Goal: Communication & Community: Connect with others

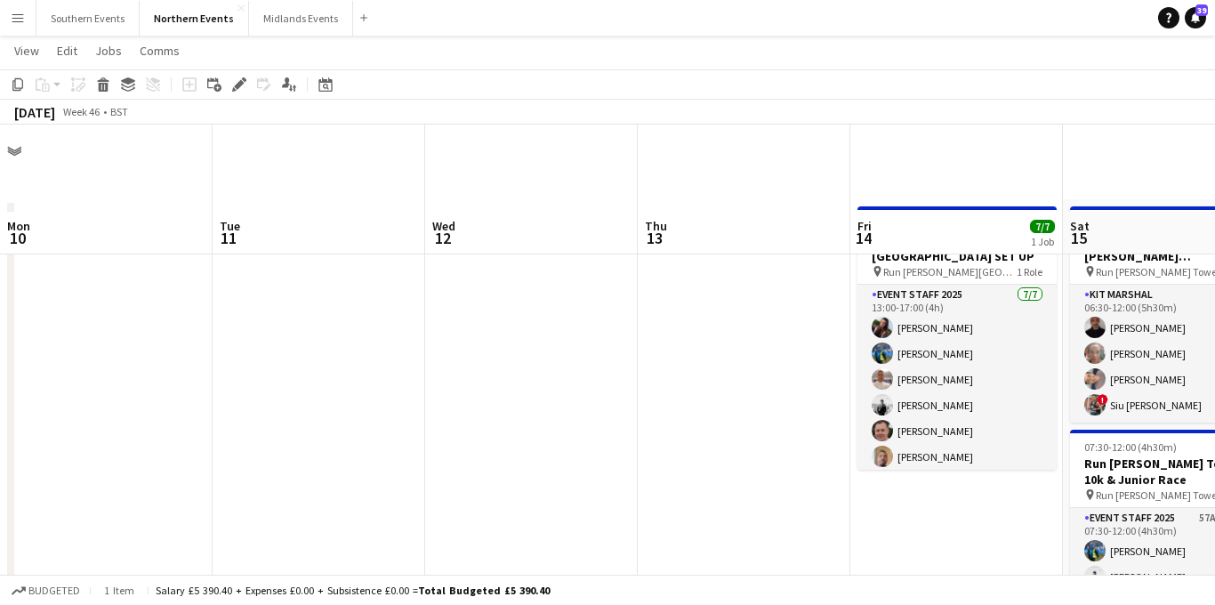
click at [20, 22] on app-icon "Menu" at bounding box center [18, 18] width 14 height 14
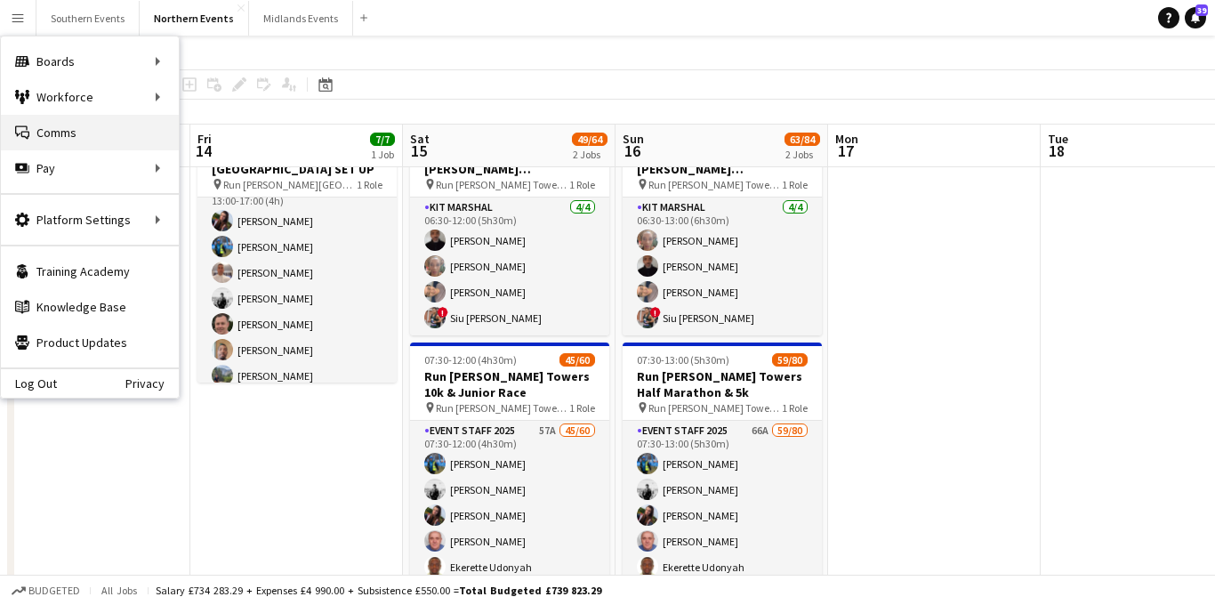
click at [53, 133] on link "Comms Comms" at bounding box center [90, 133] width 178 height 36
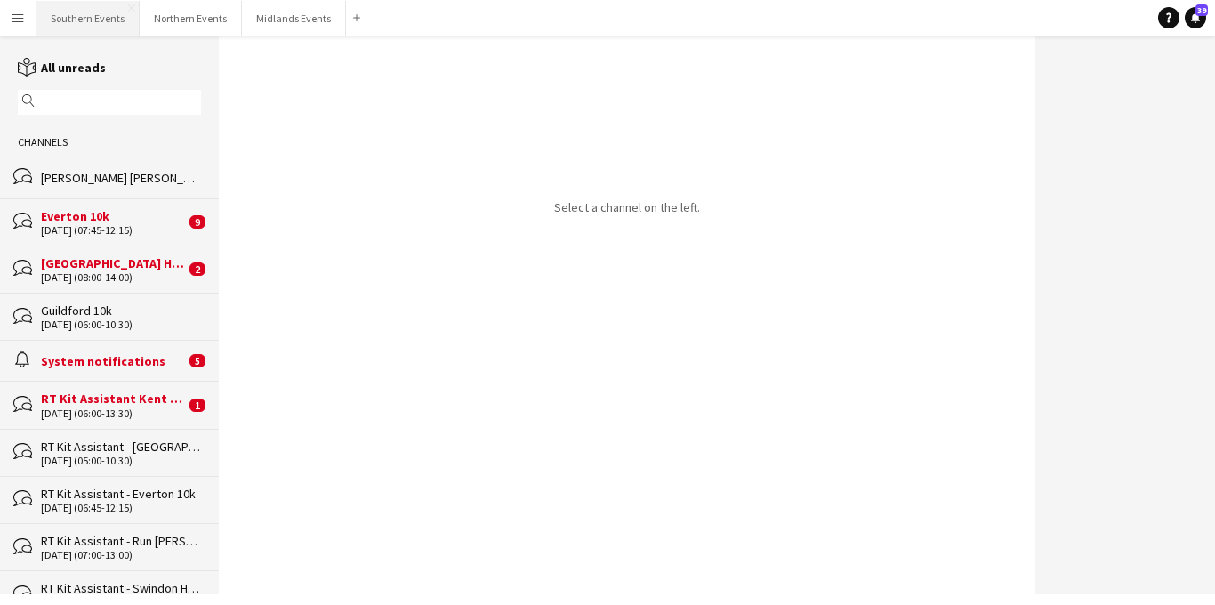
click at [69, 12] on button "Southern Events Close" at bounding box center [87, 18] width 103 height 35
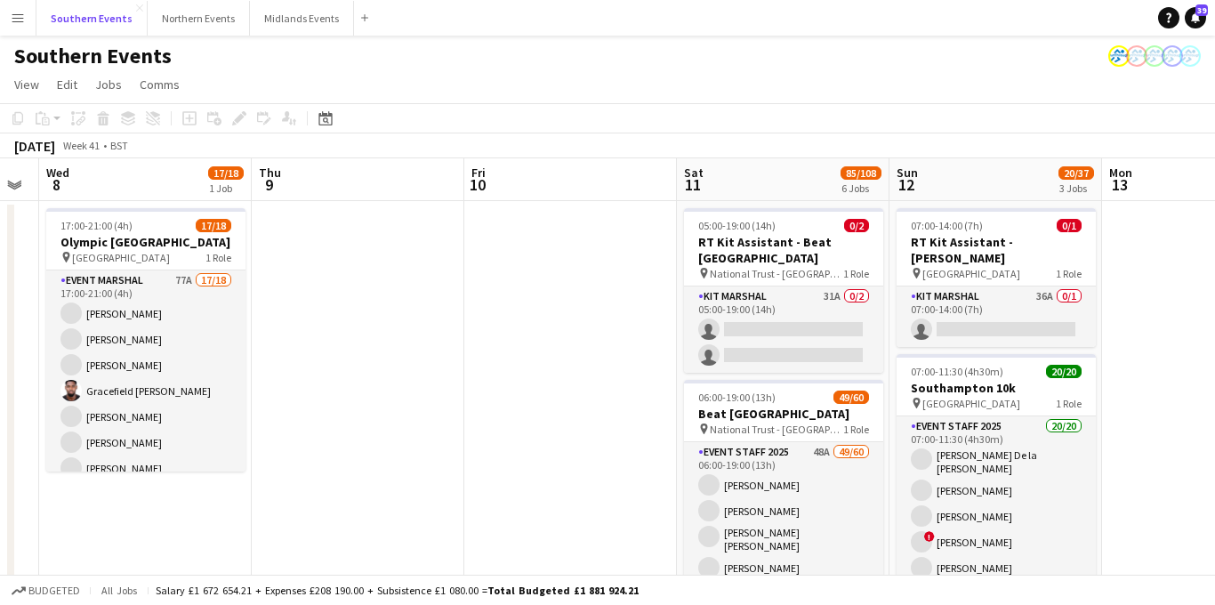
scroll to position [0, 658]
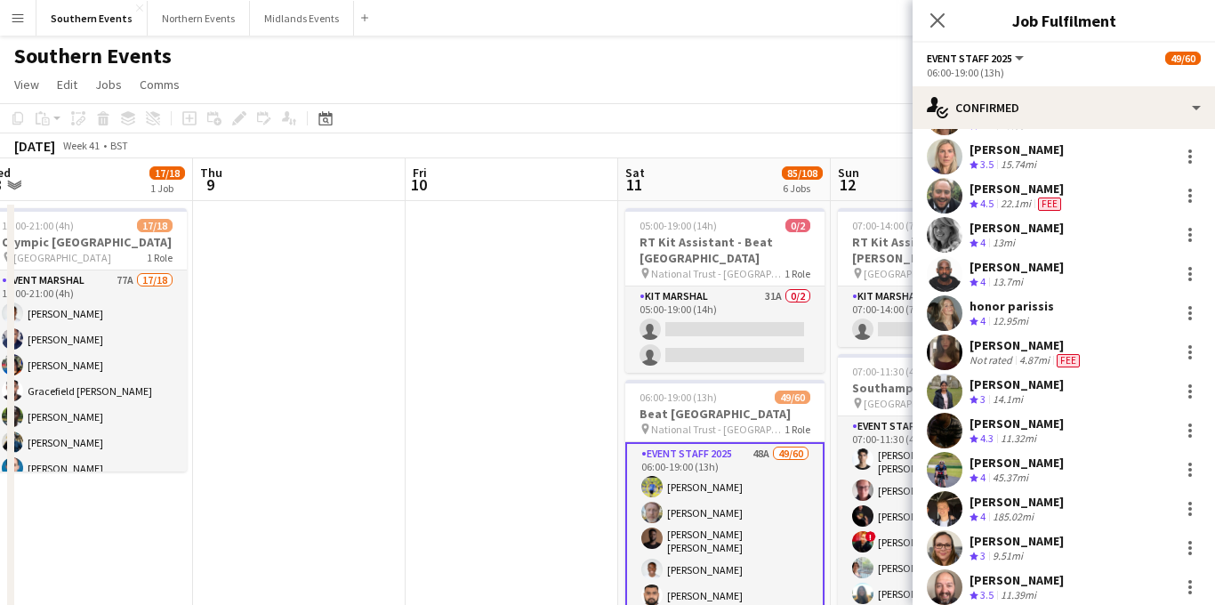
scroll to position [1230, 0]
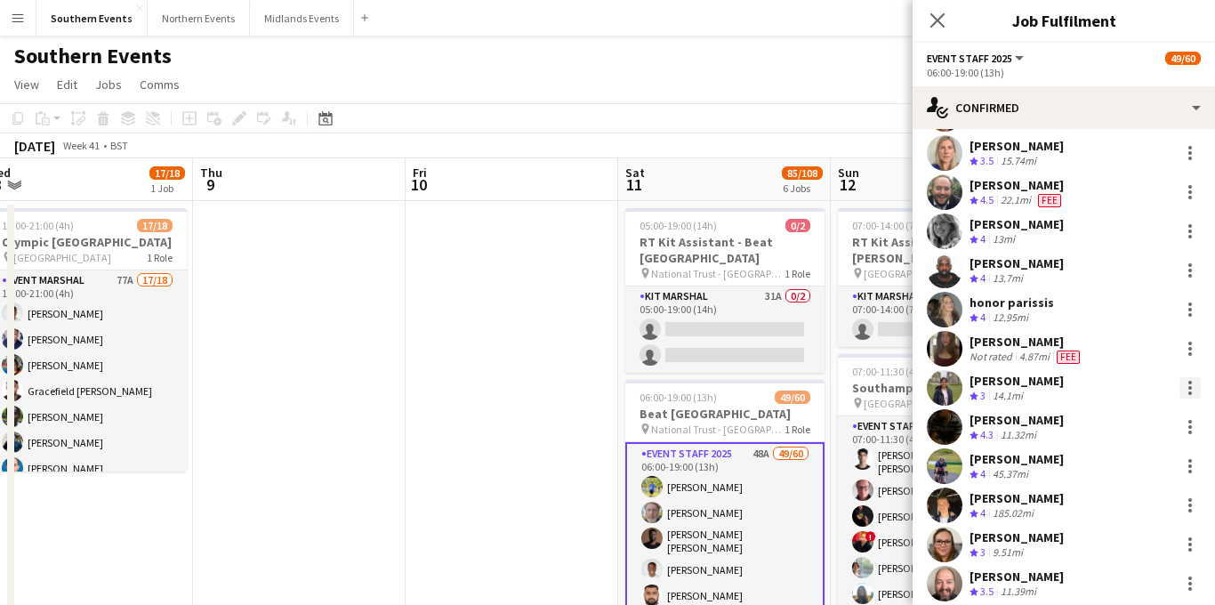
click at [1189, 383] on div at bounding box center [1191, 383] width 4 height 4
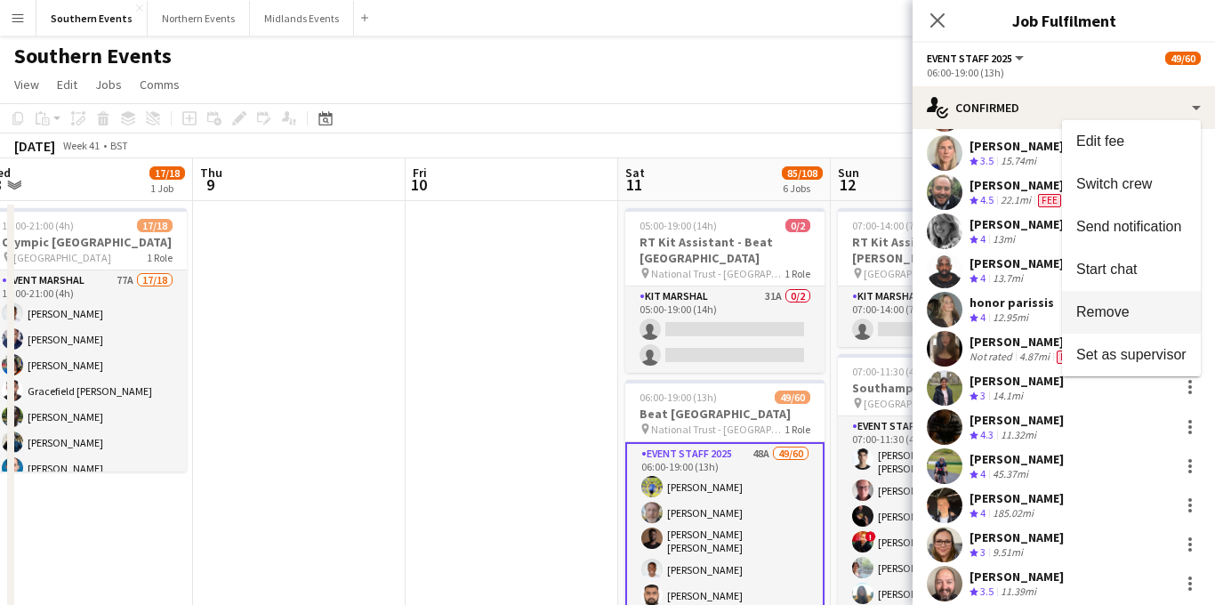
click at [1116, 312] on span "Remove" at bounding box center [1103, 311] width 53 height 15
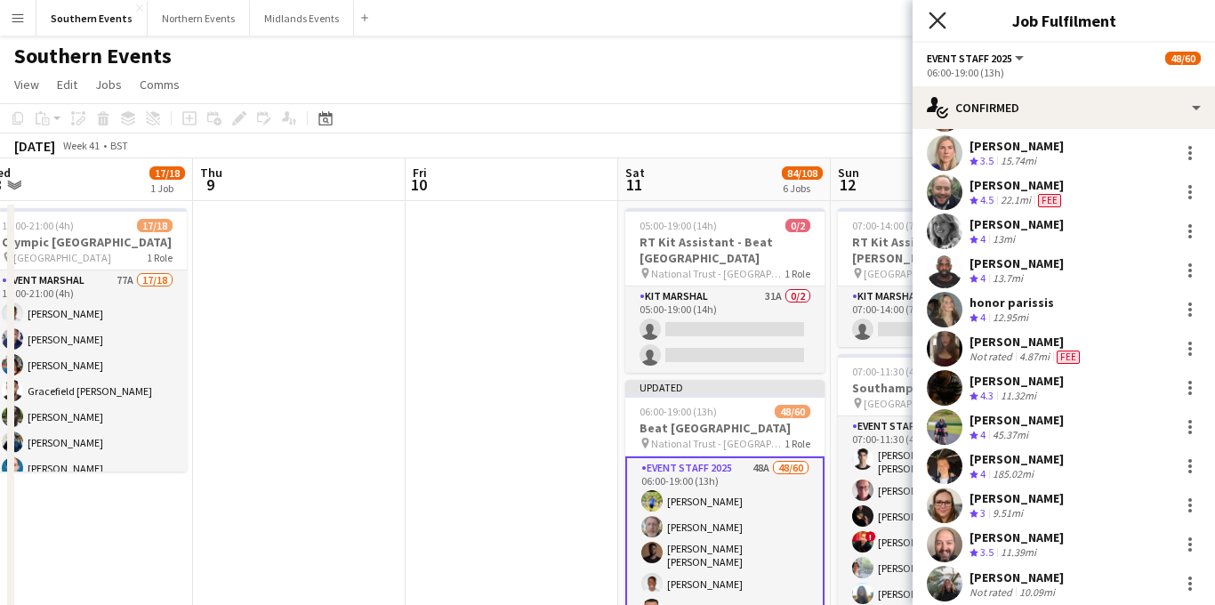
click at [936, 19] on icon at bounding box center [937, 20] width 17 height 17
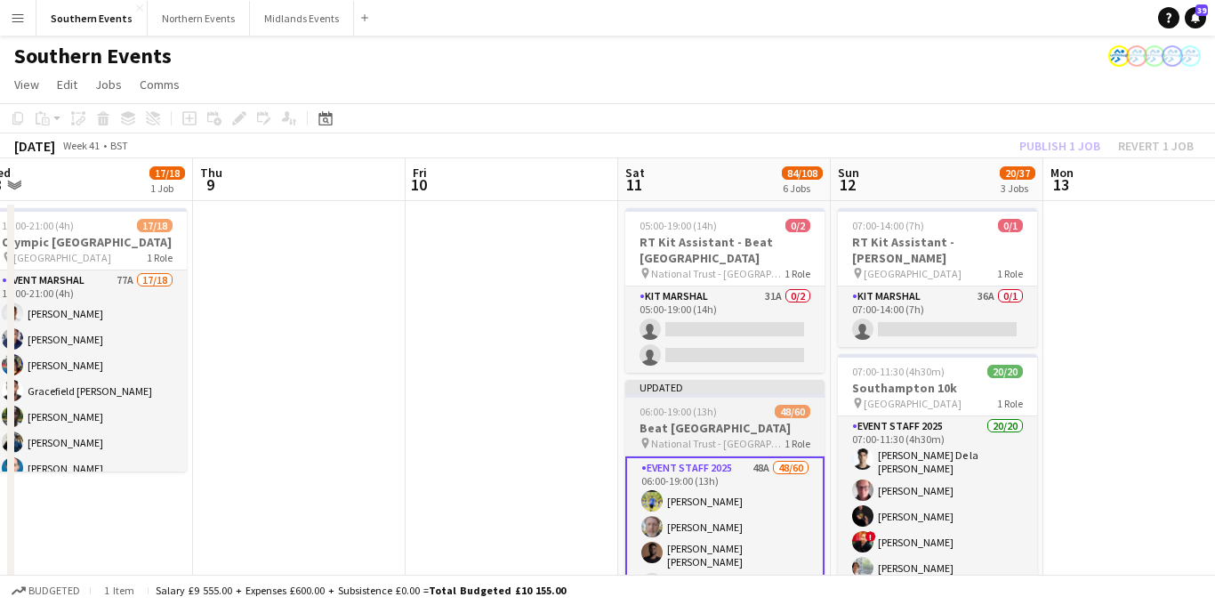
click at [714, 405] on span "06:00-19:00 (13h)" at bounding box center [678, 411] width 77 height 13
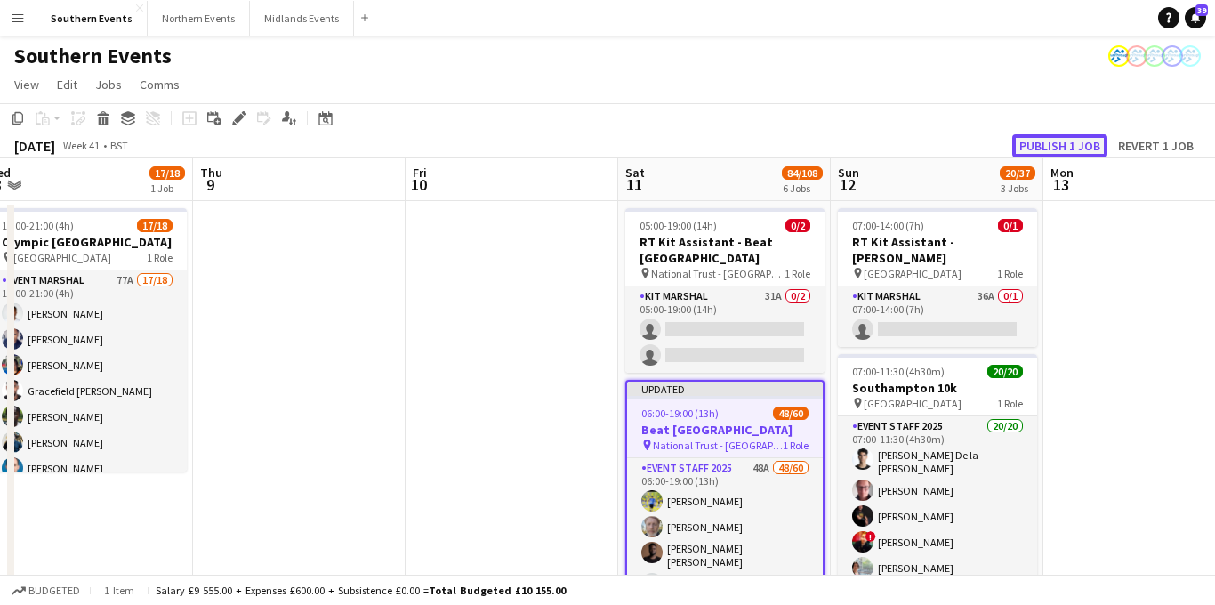
click at [1052, 148] on button "Publish 1 job" at bounding box center [1059, 145] width 95 height 23
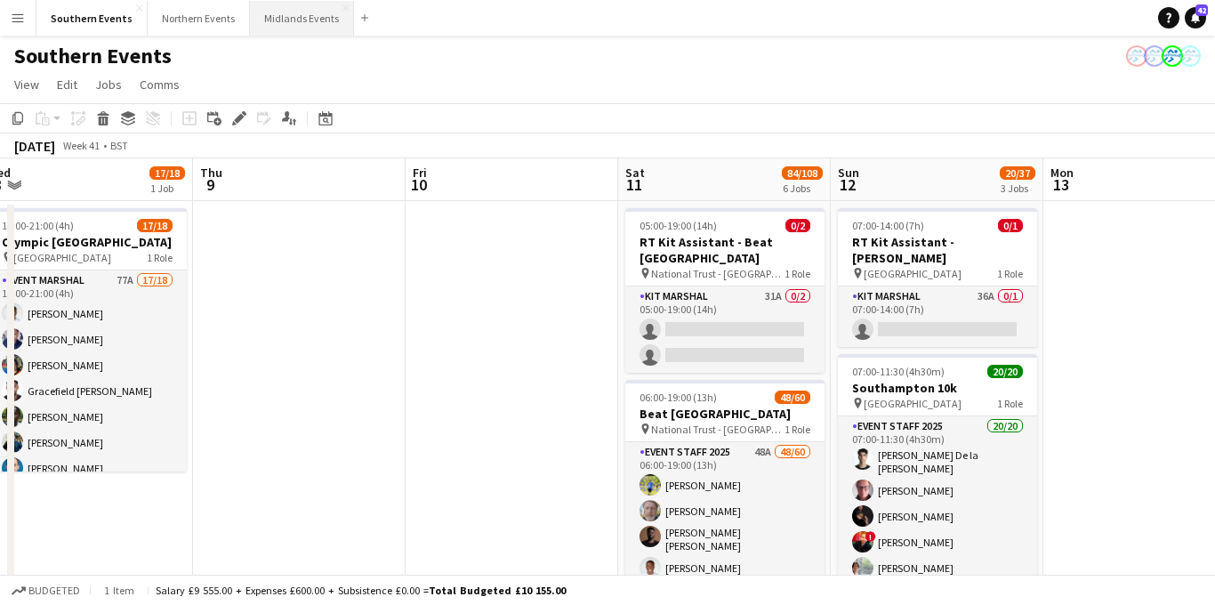
click at [294, 22] on button "Midlands Events Close" at bounding box center [302, 18] width 104 height 35
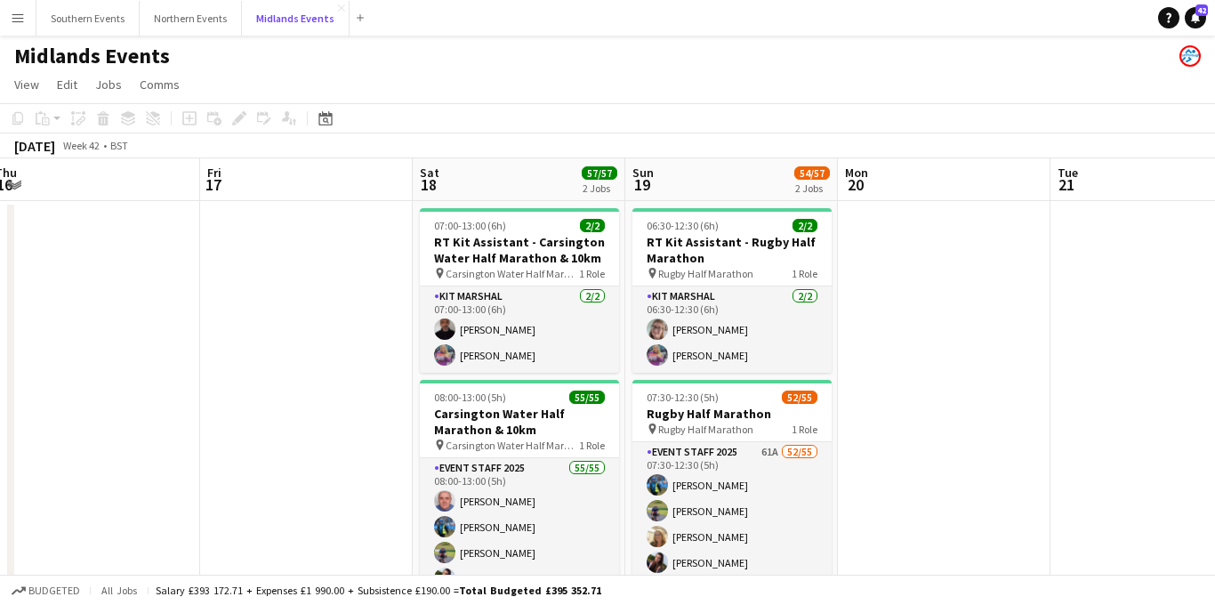
scroll to position [0, 588]
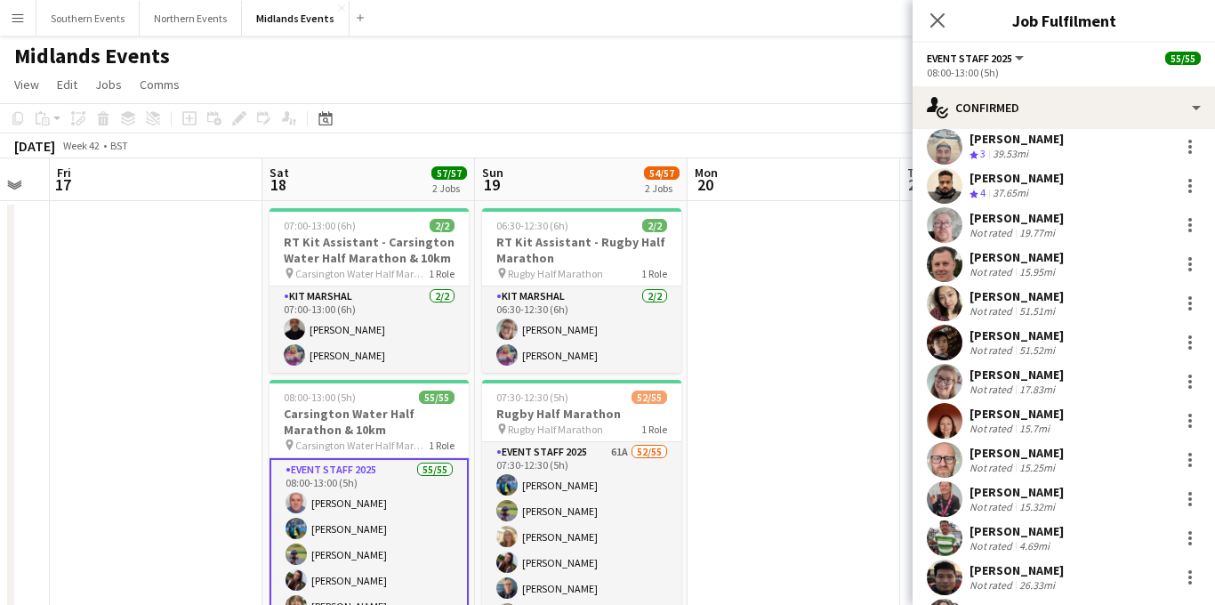
scroll to position [728, 0]
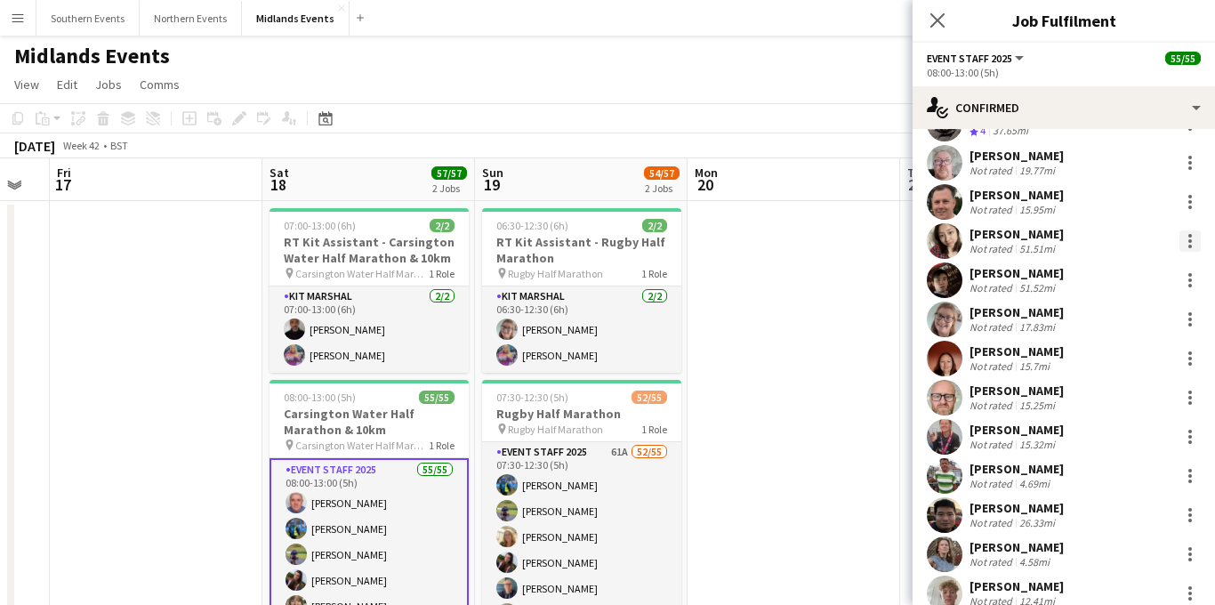
click at [1190, 234] on div at bounding box center [1191, 236] width 4 height 4
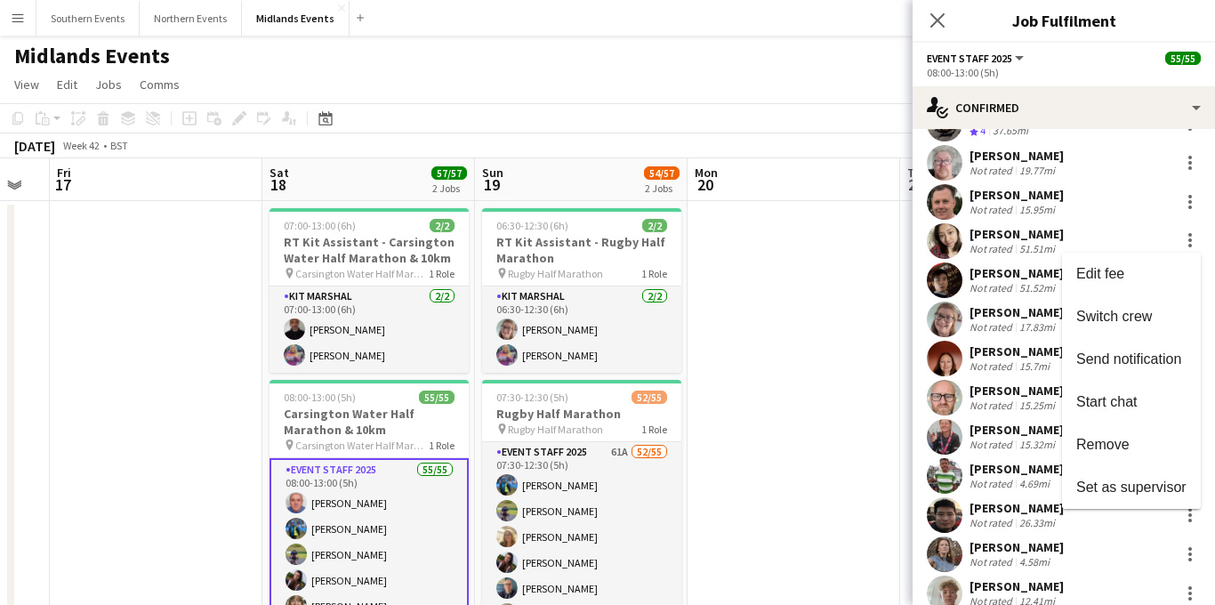
click at [1109, 446] on span "Remove" at bounding box center [1103, 443] width 53 height 15
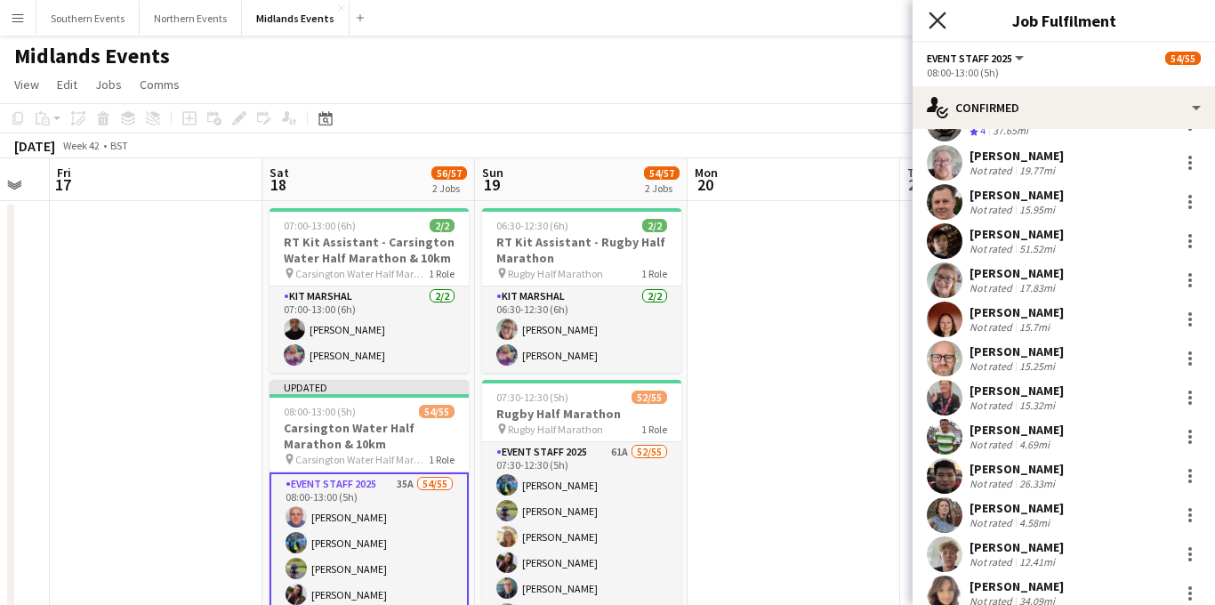
click at [936, 20] on icon at bounding box center [937, 20] width 17 height 17
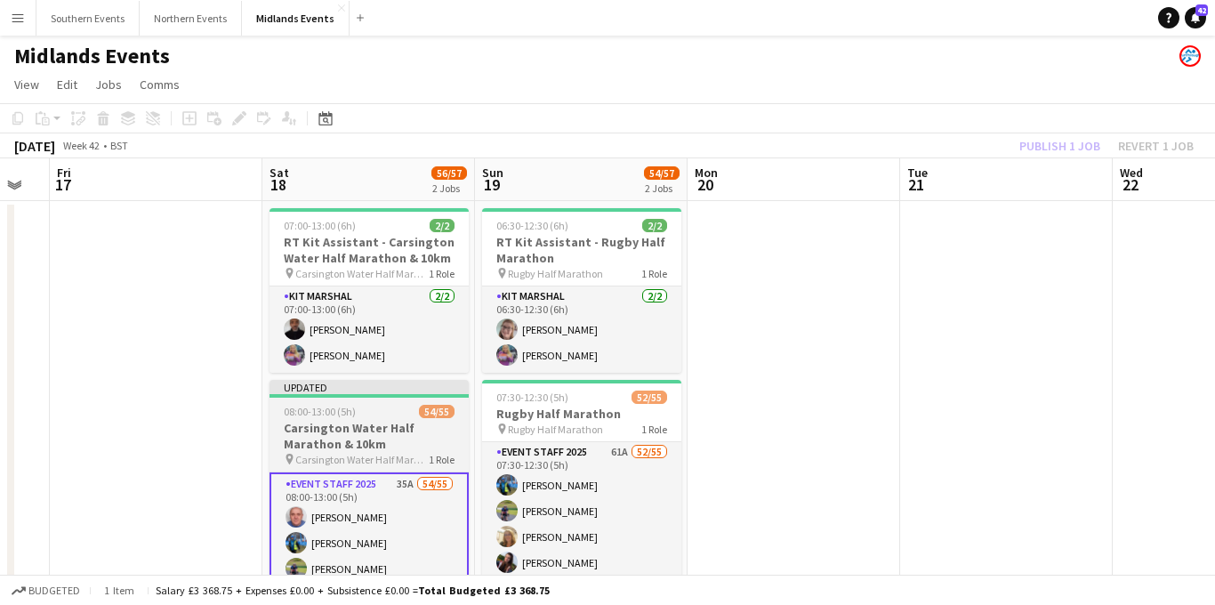
click at [391, 448] on h3 "Carsington Water Half Marathon & 10km" at bounding box center [369, 436] width 199 height 32
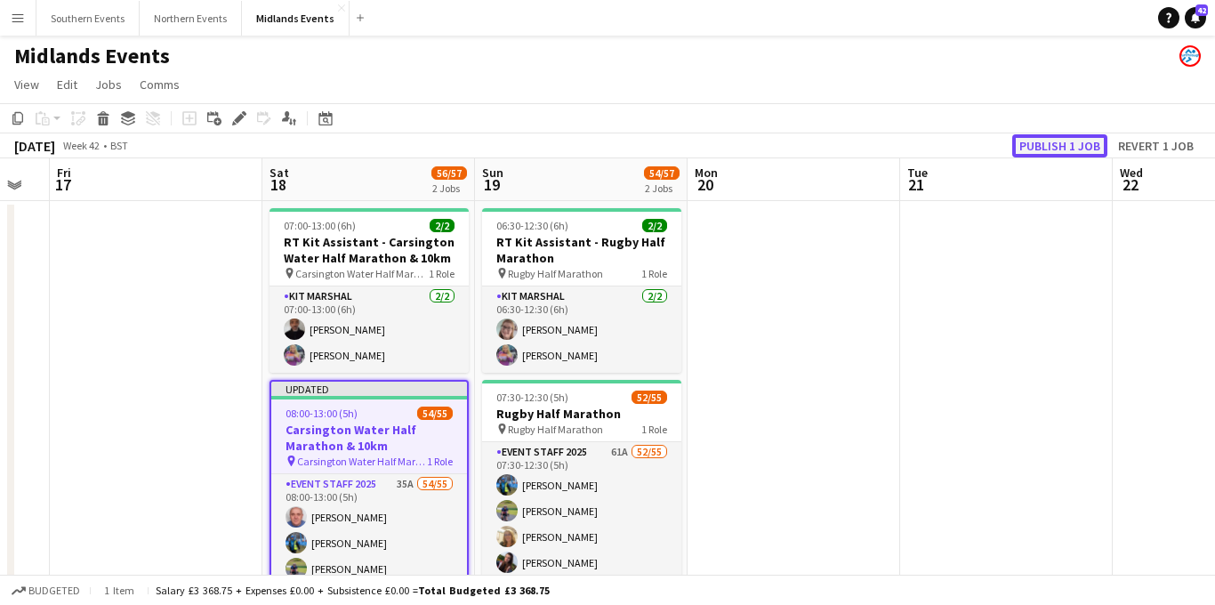
click at [1018, 147] on button "Publish 1 job" at bounding box center [1059, 145] width 95 height 23
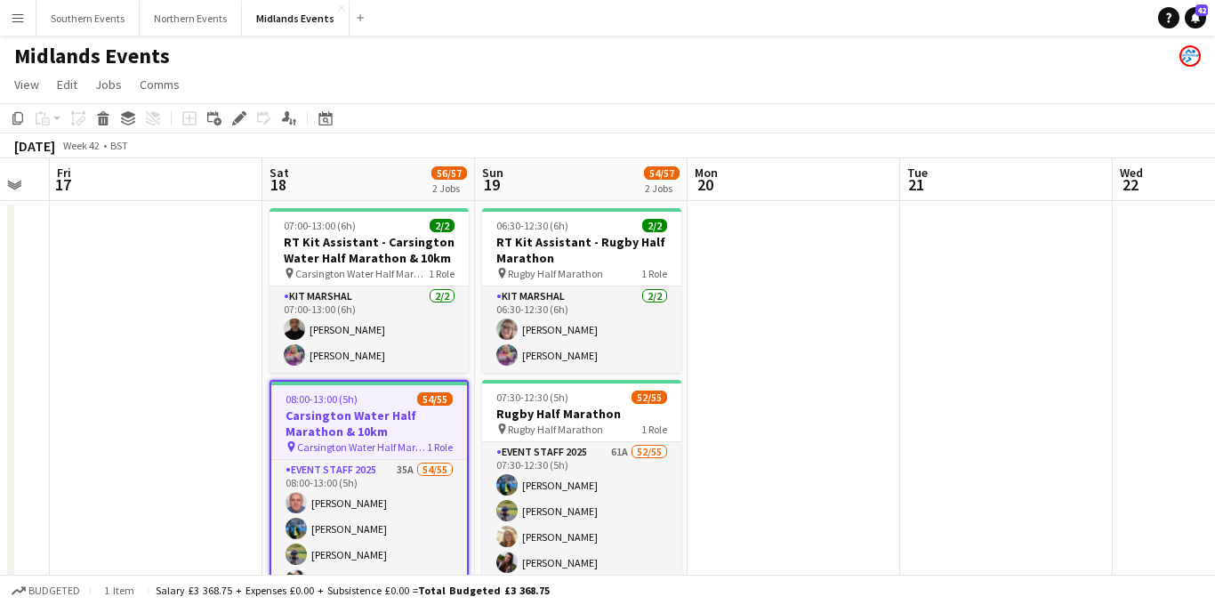
click at [14, 13] on app-icon "Menu" at bounding box center [18, 18] width 14 height 14
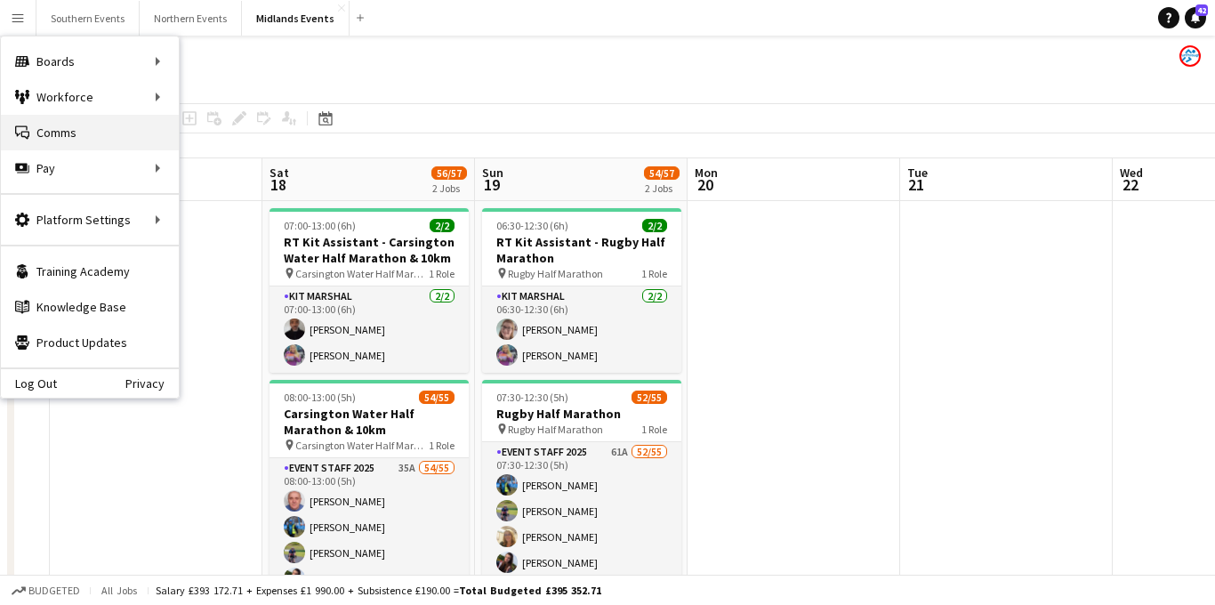
click at [78, 140] on link "Comms Comms" at bounding box center [90, 133] width 178 height 36
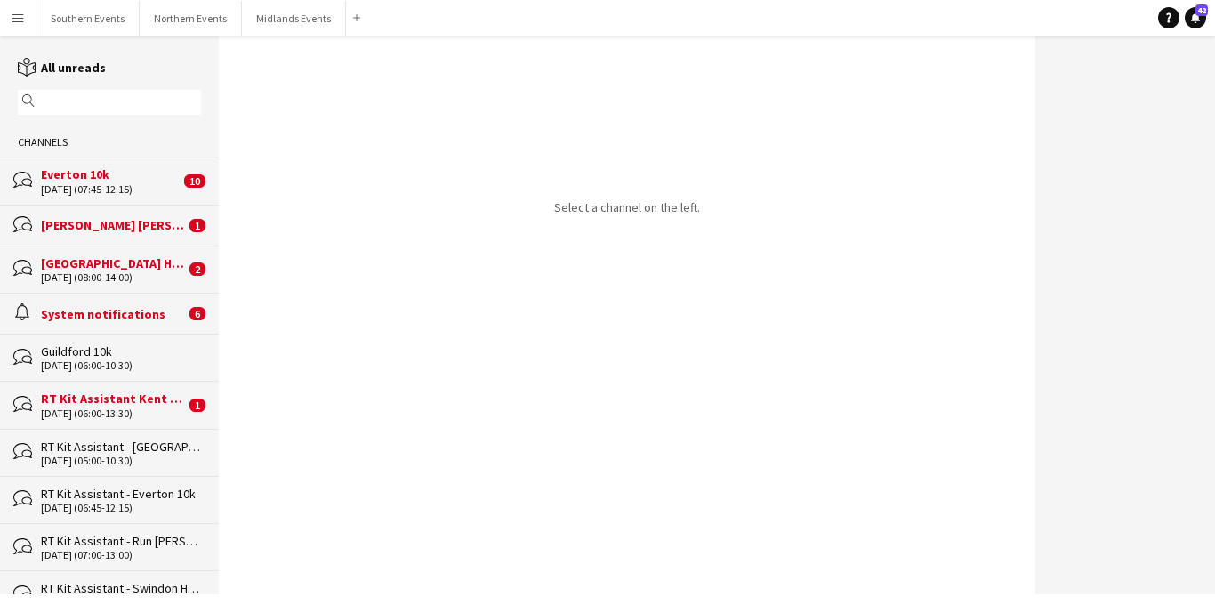
click at [161, 228] on div "[PERSON_NAME] [PERSON_NAME]" at bounding box center [113, 225] width 144 height 16
